Goal: Task Accomplishment & Management: Complete application form

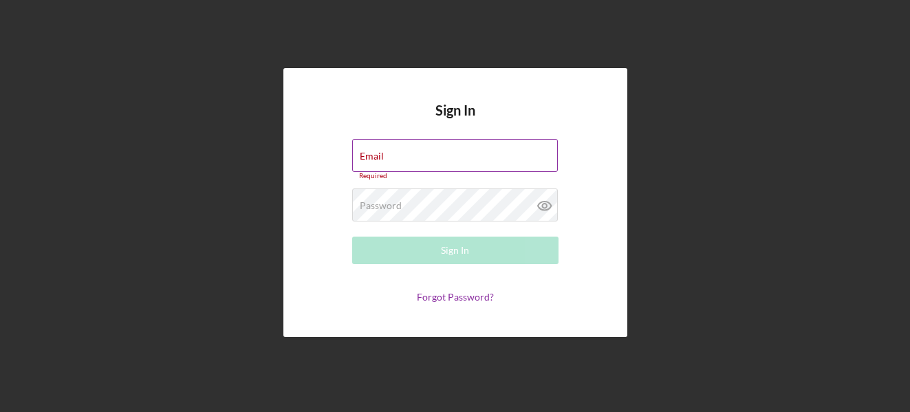
click at [380, 152] on label "Email" at bounding box center [372, 156] width 24 height 11
click at [380, 152] on input "Email" at bounding box center [455, 155] width 206 height 33
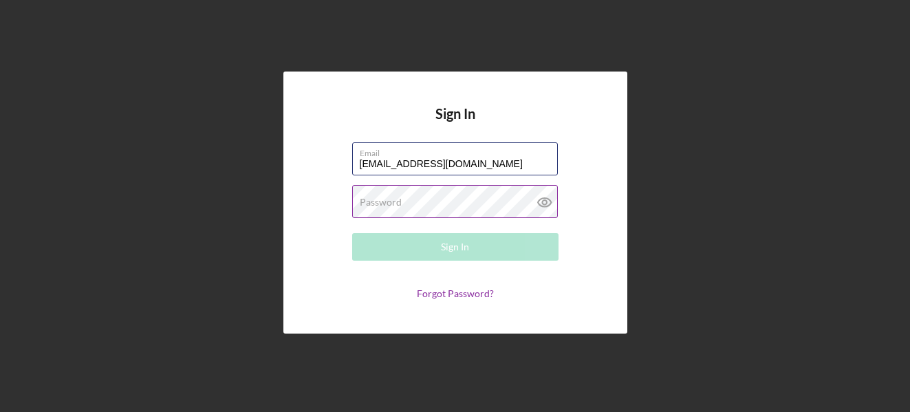
type input "[EMAIL_ADDRESS][DOMAIN_NAME]"
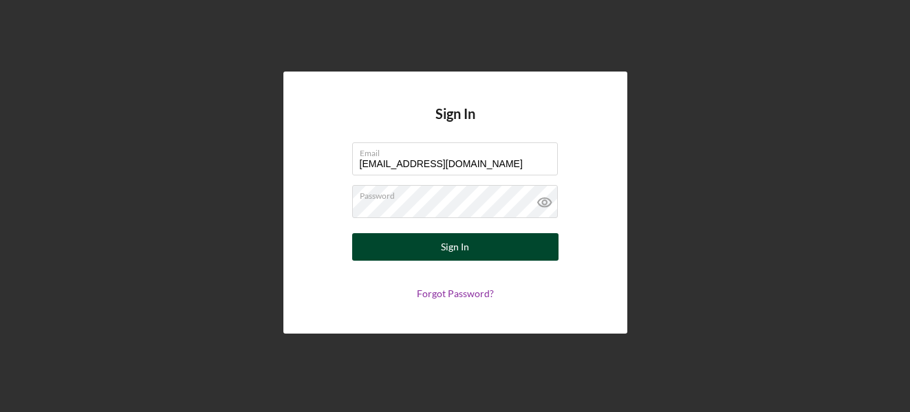
click at [496, 248] on button "Sign In" at bounding box center [455, 247] width 206 height 28
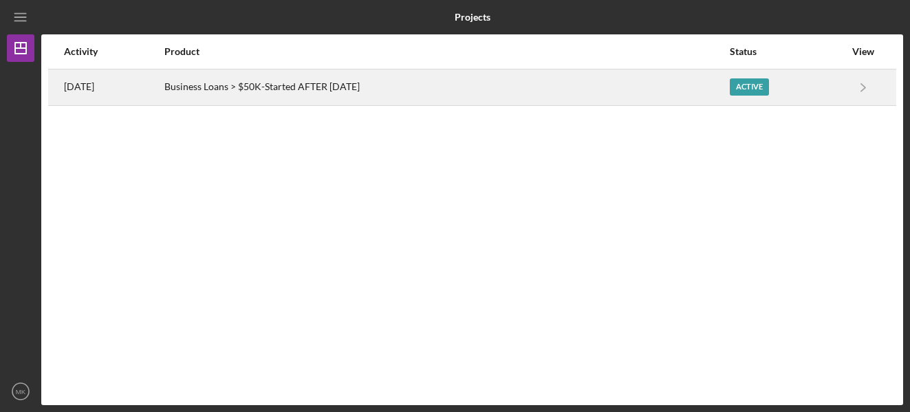
click at [372, 78] on div "Business Loans > $50K-Started AFTER [DATE]" at bounding box center [445, 87] width 563 height 34
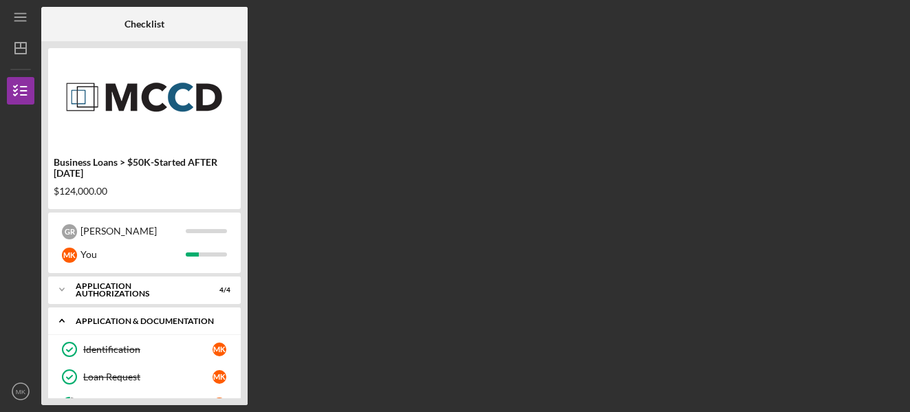
click at [133, 317] on div "Application & Documentation" at bounding box center [150, 321] width 148 height 8
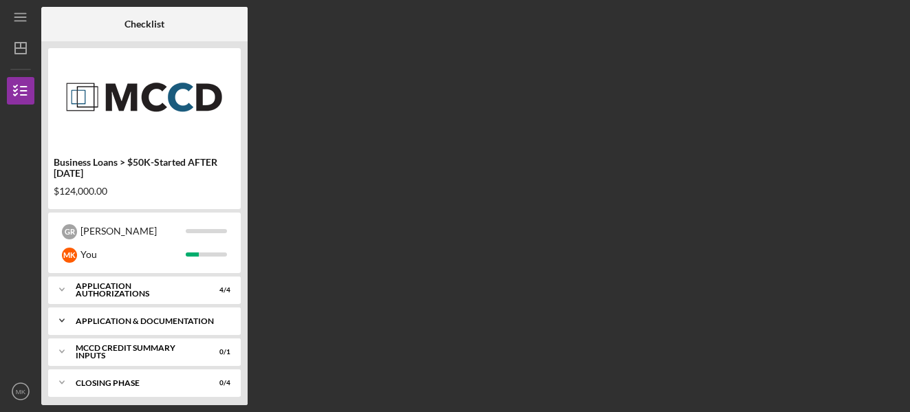
click at [132, 320] on div "Application & Documentation" at bounding box center [150, 321] width 148 height 8
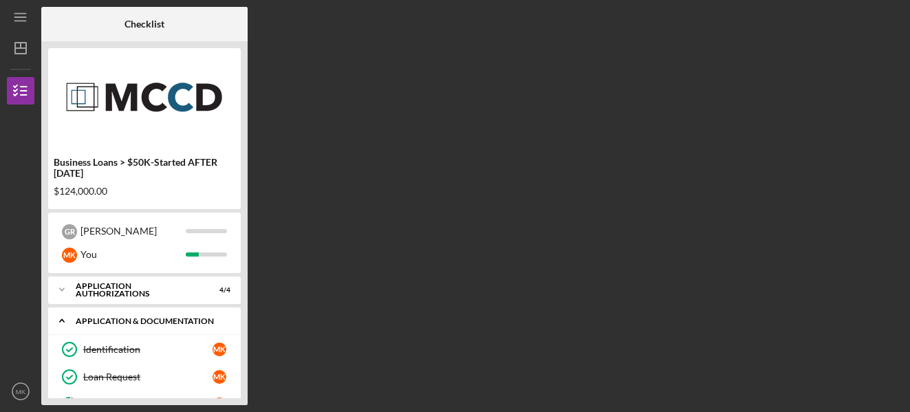
click at [160, 326] on div "Icon/Expander Application & Documentation 5 / 17" at bounding box center [144, 321] width 193 height 28
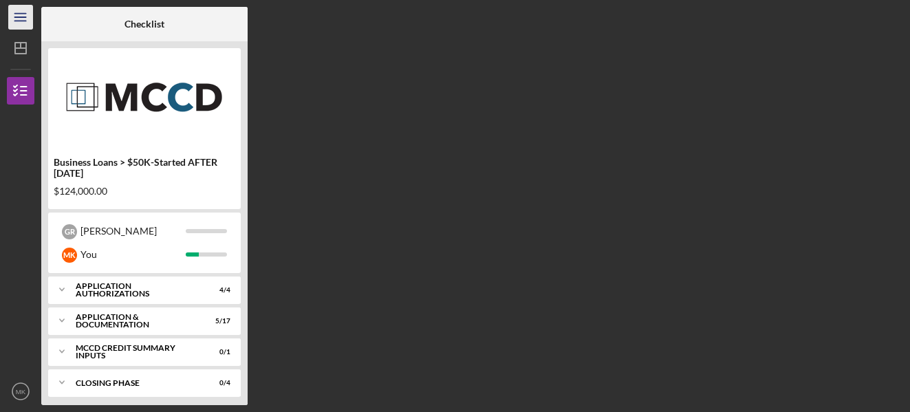
click at [27, 8] on icon "Icon/Menu" at bounding box center [21, 17] width 31 height 31
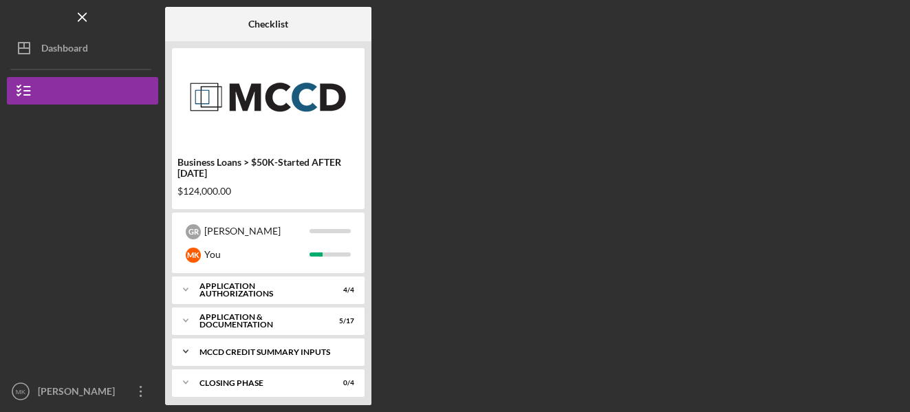
click at [318, 356] on div "MCCD Credit Summary Inputs" at bounding box center [274, 352] width 148 height 8
click at [287, 380] on div "Notify Applicant" at bounding box center [271, 380] width 129 height 11
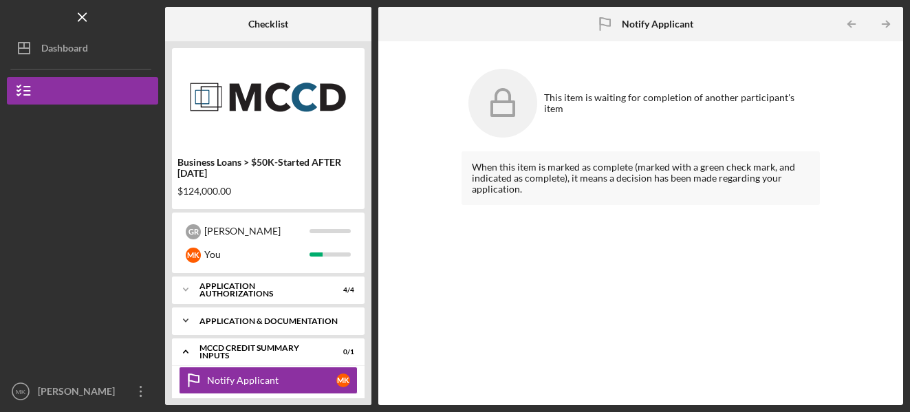
click at [270, 330] on div "Icon/Expander Application & Documentation 5 / 17" at bounding box center [268, 321] width 193 height 28
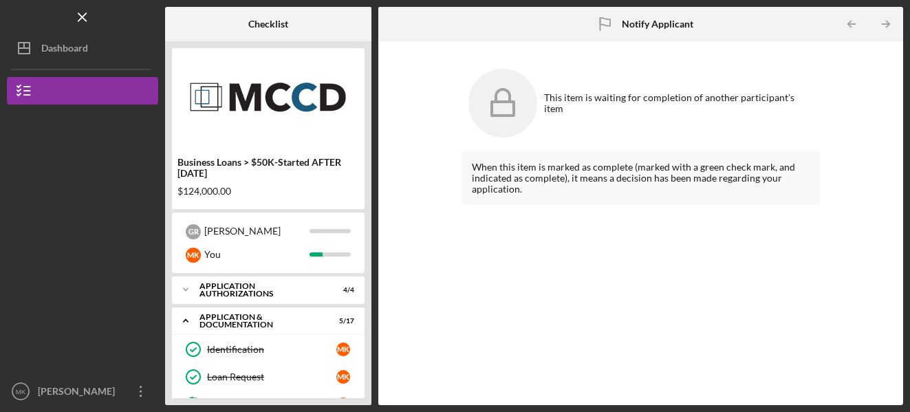
click at [367, 339] on div "Business Loans > $50K-Started AFTER [DATE] $124,000.00 G R [PERSON_NAME] You Ic…" at bounding box center [268, 223] width 206 height 364
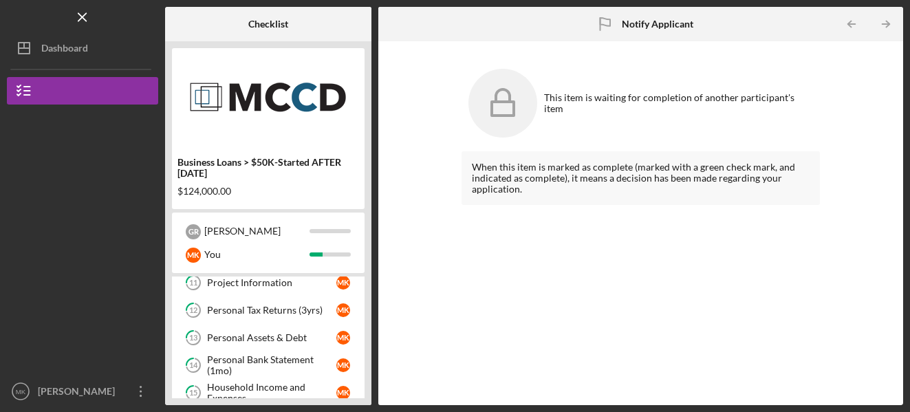
scroll to position [250, 0]
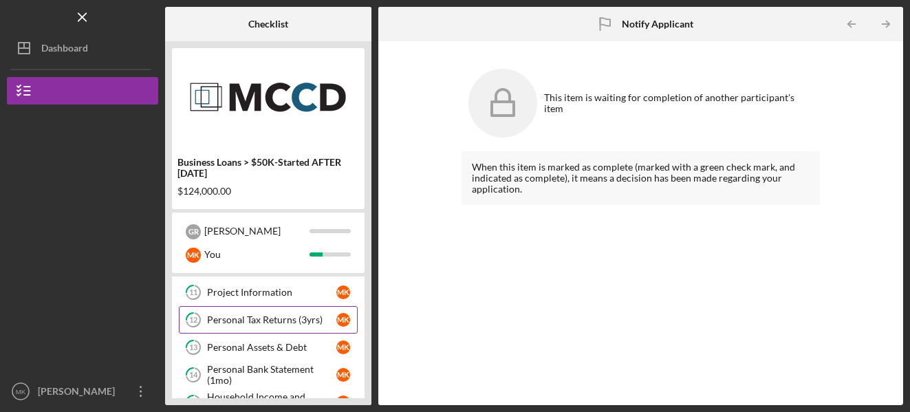
click at [277, 325] on div "Personal Tax Returns (3yrs)" at bounding box center [271, 319] width 129 height 11
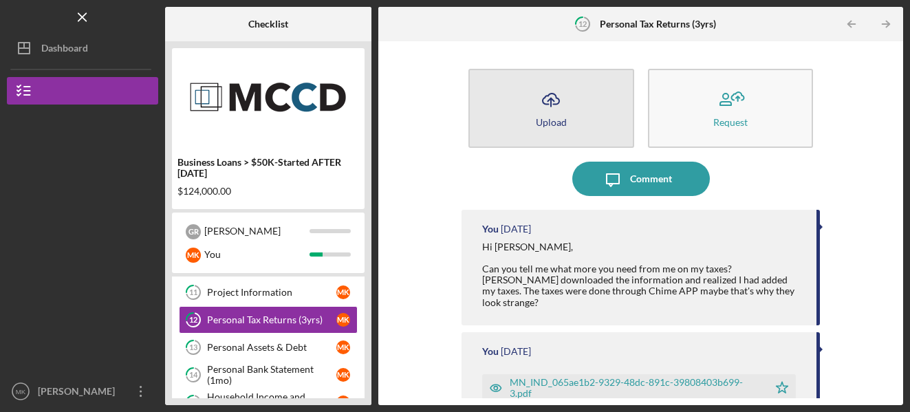
click at [537, 129] on button "Icon/Upload Upload" at bounding box center [551, 108] width 165 height 79
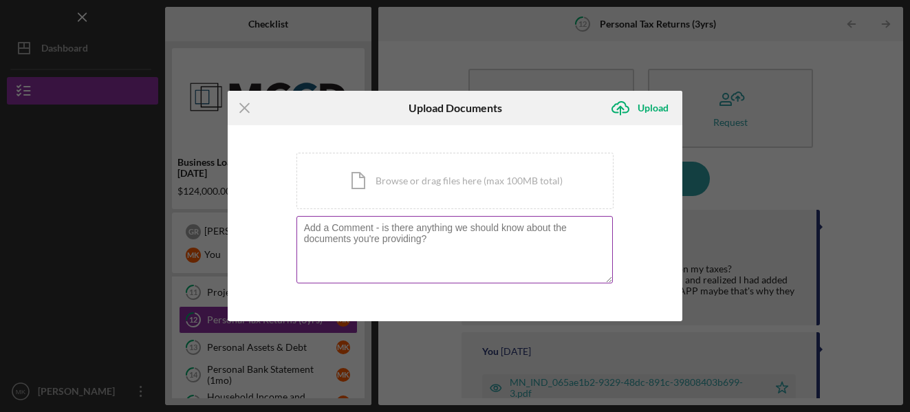
click at [344, 253] on textarea at bounding box center [455, 249] width 317 height 67
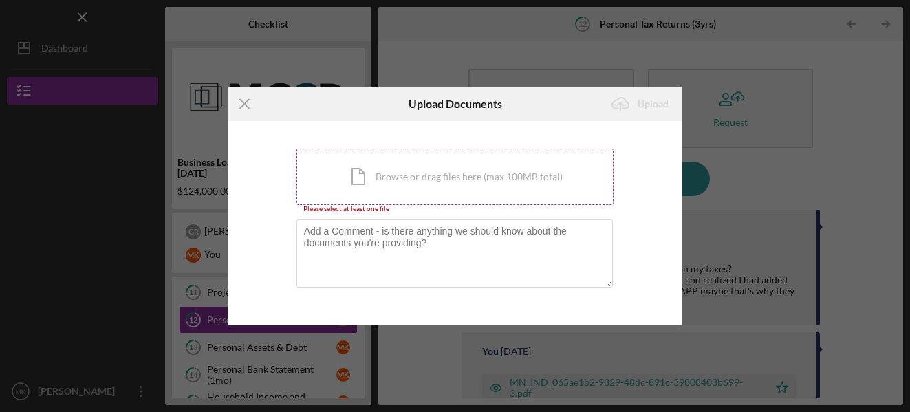
click at [369, 185] on div "Icon/Document Browse or drag files here (max 100MB total) Tap to choose files o…" at bounding box center [456, 177] width 318 height 56
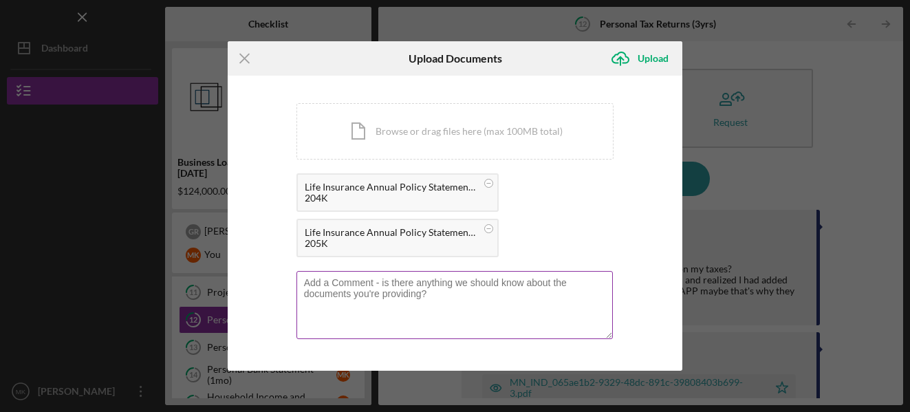
click at [403, 278] on textarea at bounding box center [455, 304] width 317 height 67
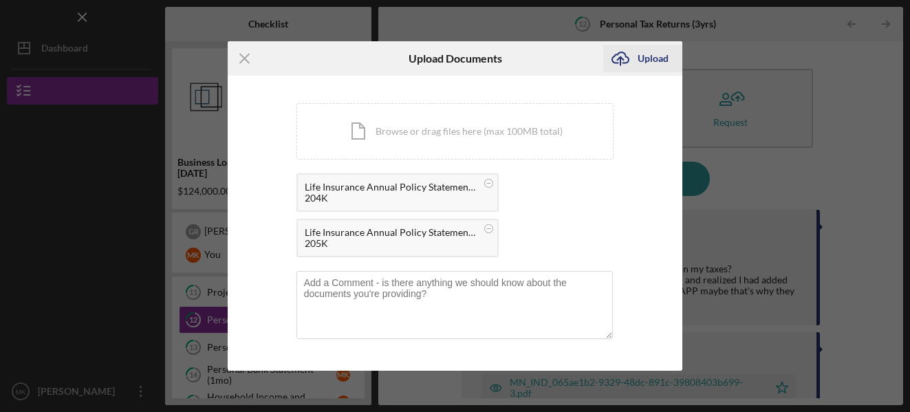
click at [632, 66] on icon "Icon/Upload" at bounding box center [620, 58] width 34 height 34
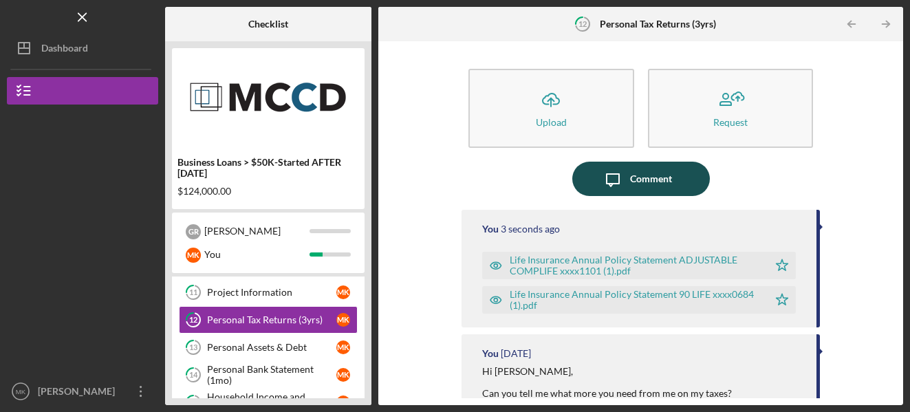
click at [632, 183] on div "Comment" at bounding box center [651, 179] width 42 height 34
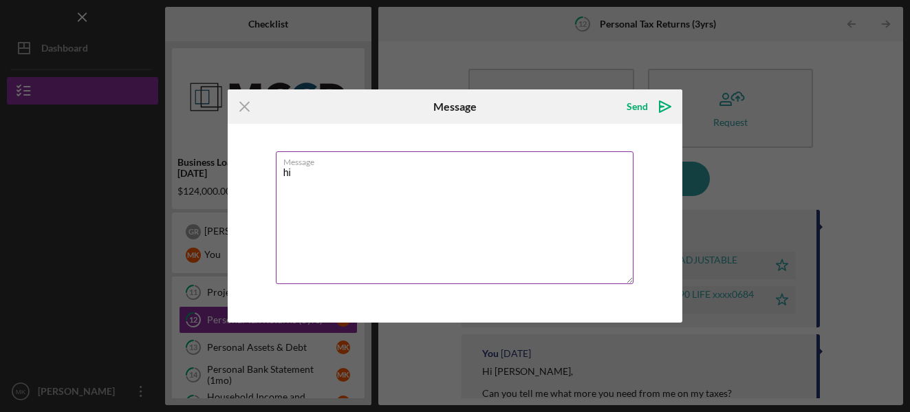
type textarea "h"
click at [342, 175] on textarea "Message" at bounding box center [455, 217] width 358 height 133
click at [419, 195] on textarea "Hi [PERSON_NAME], I just sent my life insurance stuff to you. I do have a copy …" at bounding box center [455, 217] width 358 height 133
drag, startPoint x: 421, startPoint y: 197, endPoint x: 418, endPoint y: 229, distance: 31.8
click at [418, 229] on textarea "Hi [PERSON_NAME], I just sent my life insurance infomation to you. I do have a …" at bounding box center [455, 217] width 358 height 133
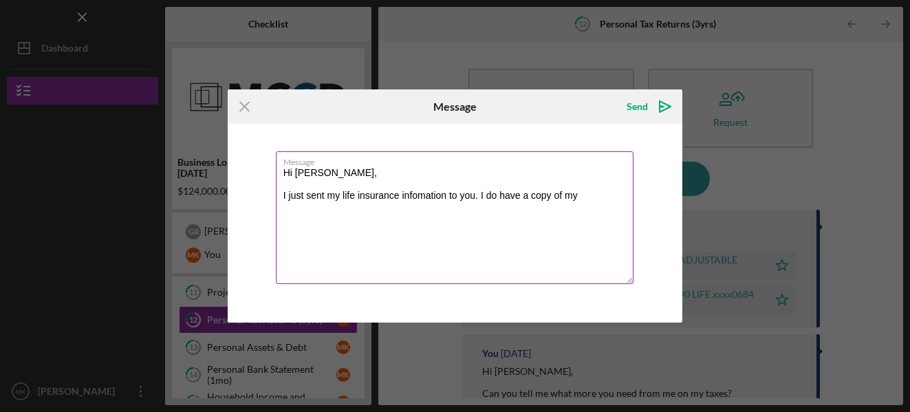
click at [445, 197] on textarea "Hi [PERSON_NAME], I just sent my life insurance infomation to you. I do have a …" at bounding box center [455, 217] width 358 height 133
click at [407, 196] on textarea "Hi [PERSON_NAME], I just sent my life insurance in to you. I do have a copy of …" at bounding box center [455, 217] width 358 height 133
click at [455, 197] on textarea "Hi [PERSON_NAME], I just sent my life insurance information to you. I do have a…" at bounding box center [455, 217] width 358 height 133
click at [463, 196] on textarea "Hi [PERSON_NAME], I just sent my life insurance information to you. I do have a…" at bounding box center [455, 217] width 358 height 133
click at [484, 195] on textarea "Hi [PERSON_NAME], I just sent my life insurance information to you. I do have a…" at bounding box center [455, 217] width 358 height 133
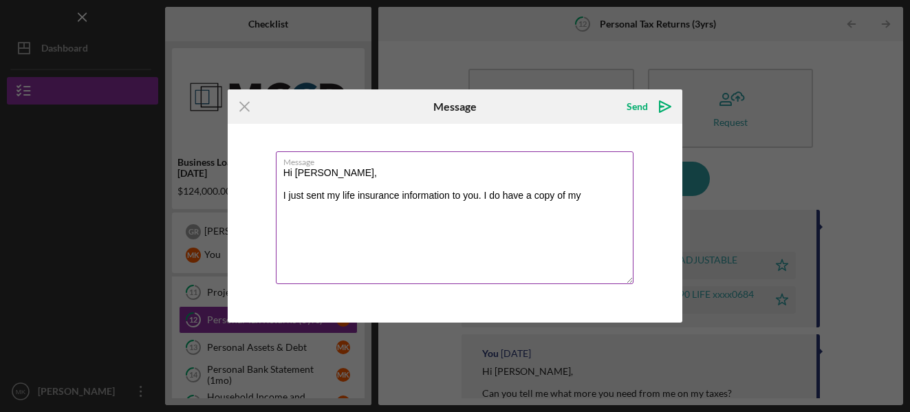
click at [556, 195] on textarea "Hi [PERSON_NAME], I just sent my life insurance information to you. I do have a…" at bounding box center [455, 217] width 358 height 133
click at [553, 194] on textarea "Hi [PERSON_NAME], I just sent my life insurance information to you. I do have a…" at bounding box center [455, 217] width 358 height 133
click at [548, 197] on textarea "Hi [PERSON_NAME], I just sent my life insurance information to you. I do have a…" at bounding box center [455, 217] width 358 height 133
click at [587, 194] on textarea "Hi [PERSON_NAME], I just sent my life insurance information to you. I do have a…" at bounding box center [455, 217] width 358 height 133
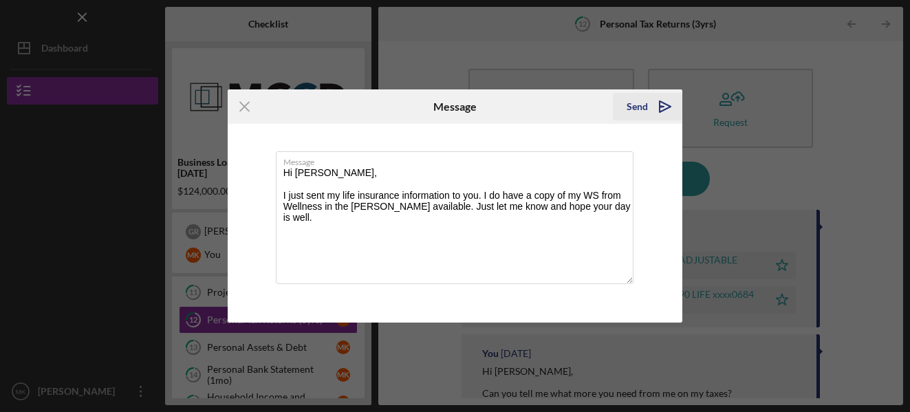
type textarea "Hi [PERSON_NAME], I just sent my life insurance information to you. I do have a…"
click at [663, 111] on icon "Icon/icon-invite-send" at bounding box center [665, 106] width 34 height 34
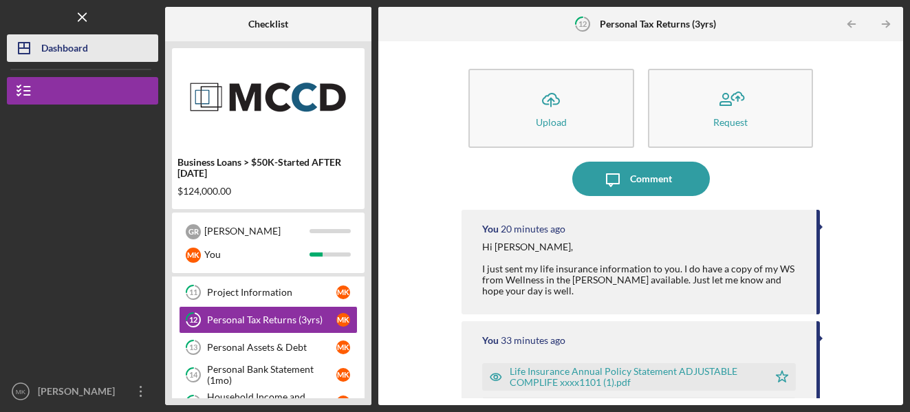
click at [60, 53] on div "Dashboard" at bounding box center [64, 49] width 47 height 31
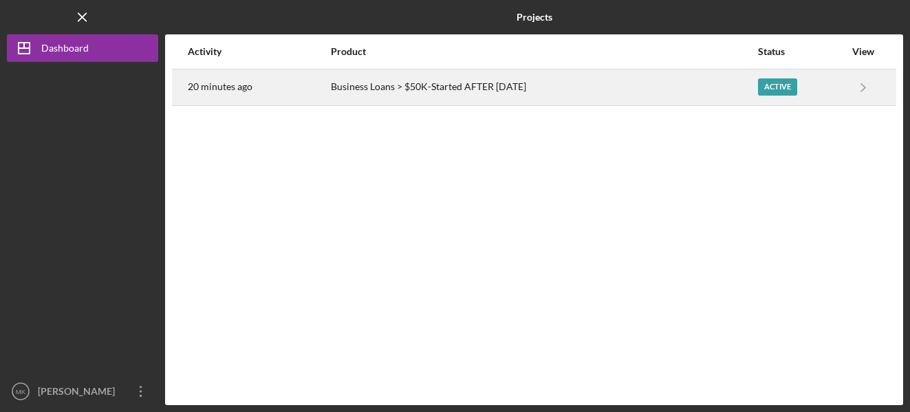
click at [785, 86] on div "Active" at bounding box center [777, 86] width 39 height 17
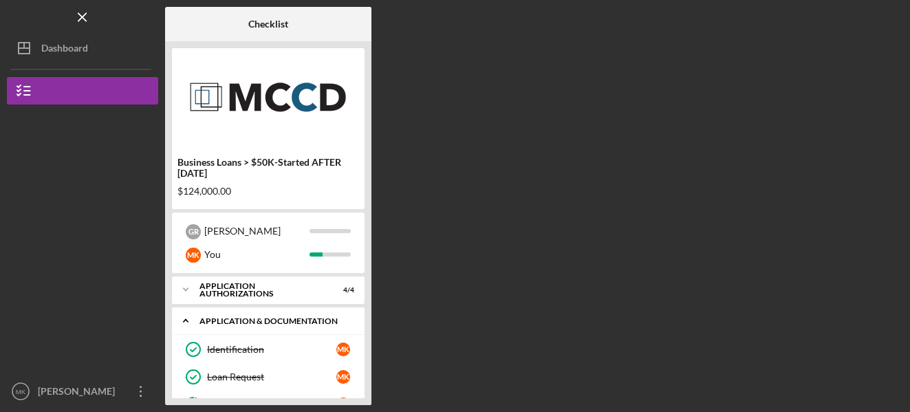
drag, startPoint x: 367, startPoint y: 350, endPoint x: 279, endPoint y: 334, distance: 88.9
click at [279, 334] on div "Business Loans > $50K-Started AFTER [DATE] $124,000.00 G R [PERSON_NAME] You Ic…" at bounding box center [268, 223] width 206 height 364
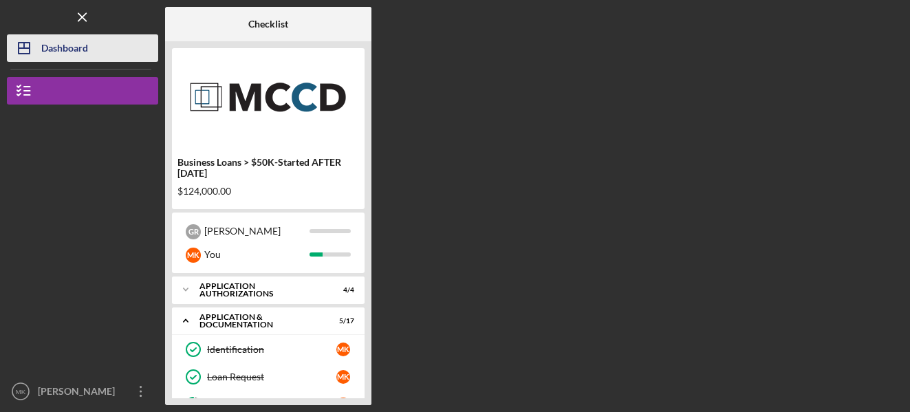
click at [33, 50] on icon "Icon/Dashboard" at bounding box center [24, 48] width 34 height 34
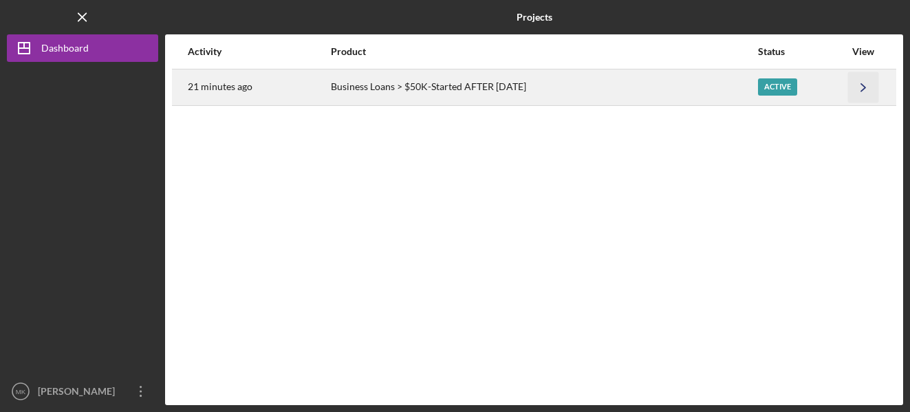
click at [859, 85] on icon "Icon/Navigate" at bounding box center [863, 87] width 31 height 31
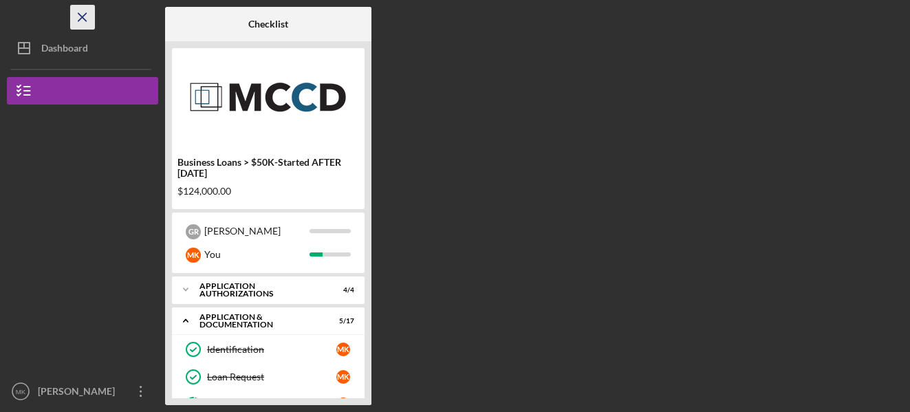
click at [78, 18] on icon "Icon/Menu Close" at bounding box center [82, 17] width 31 height 31
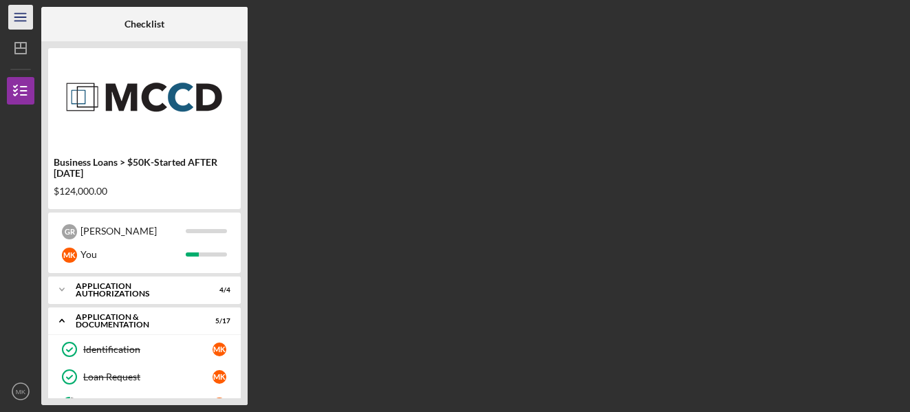
click at [14, 14] on icon "Icon/Menu" at bounding box center [21, 17] width 31 height 31
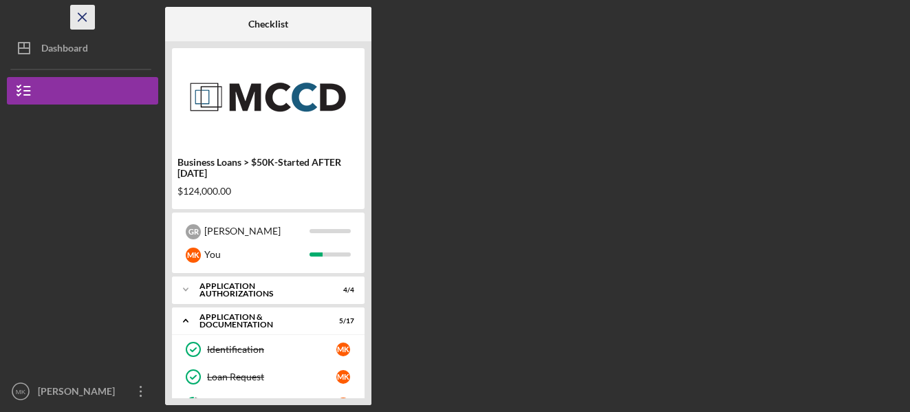
click at [86, 10] on icon "Icon/Menu Close" at bounding box center [82, 17] width 31 height 31
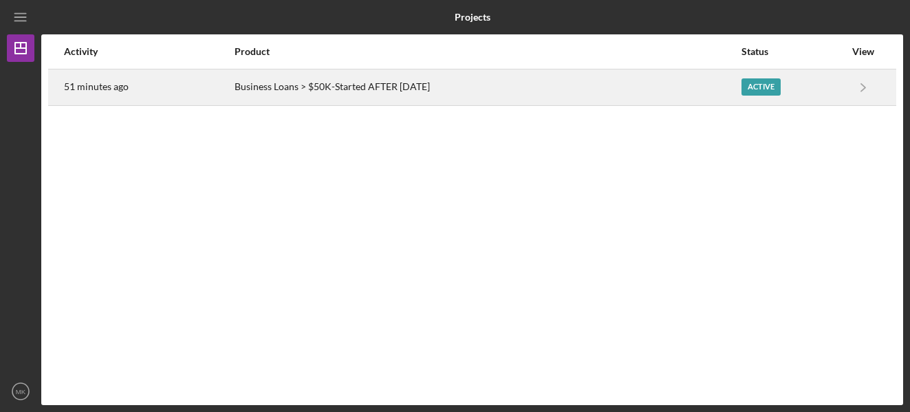
click at [759, 85] on div "Active" at bounding box center [761, 86] width 39 height 17
